Goal: Navigation & Orientation: Find specific page/section

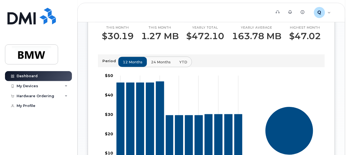
scroll to position [203, 0]
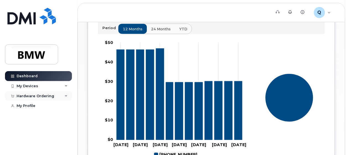
click at [34, 96] on div "Hardware Ordering" at bounding box center [36, 96] width 38 height 4
click at [33, 86] on div "My Devices" at bounding box center [28, 86] width 22 height 4
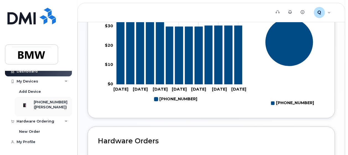
scroll to position [0, 0]
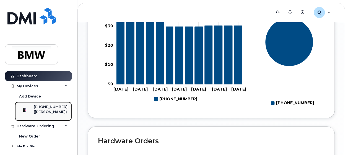
click at [27, 111] on img at bounding box center [25, 110] width 6 height 6
click at [49, 109] on div "([PERSON_NAME])" at bounding box center [51, 111] width 34 height 5
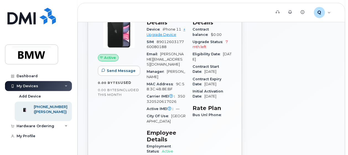
scroll to position [28, 0]
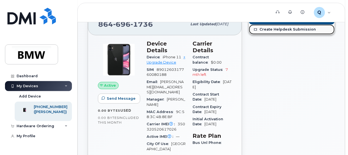
click at [278, 29] on link "Create Helpdesk Submission" at bounding box center [292, 29] width 86 height 10
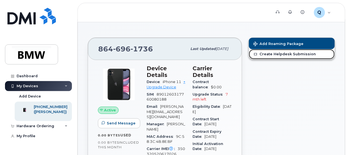
scroll to position [0, 0]
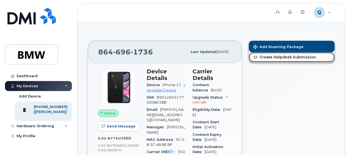
click at [278, 57] on link "Create Helpdesk Submission" at bounding box center [292, 57] width 86 height 10
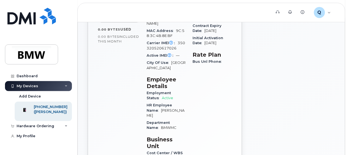
scroll to position [166, 0]
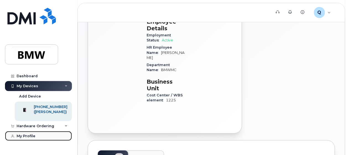
click at [25, 138] on div "My Profile" at bounding box center [26, 135] width 19 height 4
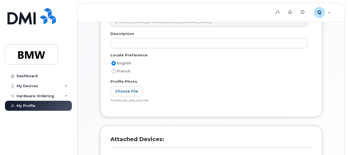
scroll to position [90, 0]
click at [28, 94] on div "Hardware Ordering" at bounding box center [36, 96] width 38 height 4
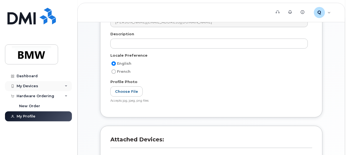
click at [29, 86] on div "My Devices" at bounding box center [28, 86] width 22 height 4
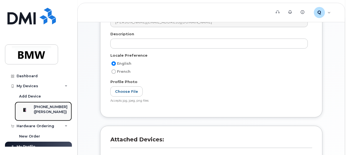
click at [27, 111] on img at bounding box center [25, 110] width 6 height 6
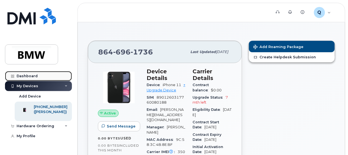
click at [30, 76] on div "Dashboard" at bounding box center [27, 76] width 21 height 4
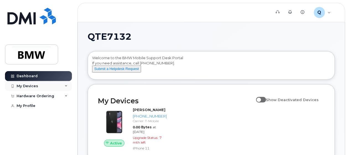
click at [29, 84] on div "My Devices" at bounding box center [28, 86] width 22 height 4
